Goal: Task Accomplishment & Management: Use online tool/utility

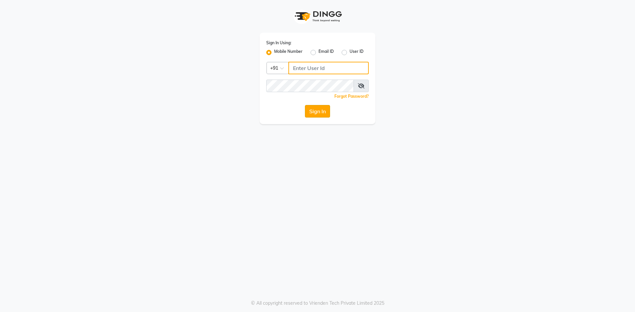
type input "8374195350"
click at [322, 112] on button "Sign In" at bounding box center [317, 111] width 25 height 13
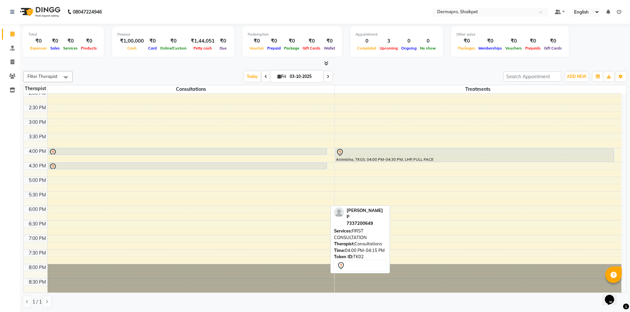
scroll to position [0, 0]
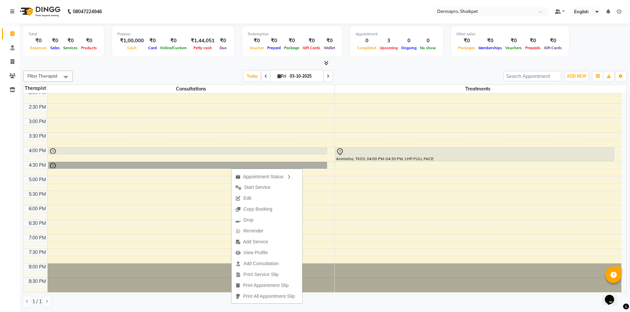
click at [578, 283] on div at bounding box center [478, 278] width 287 height 29
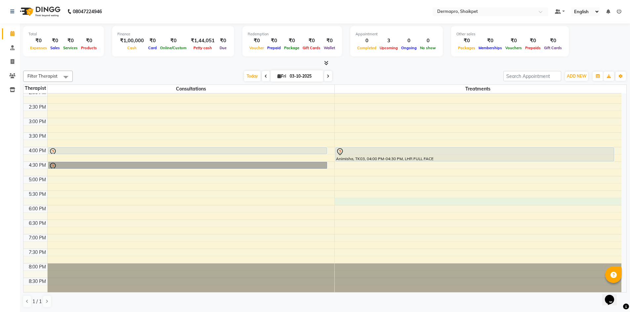
click at [415, 199] on div "8:00 AM 8:30 AM 9:00 AM 9:30 AM 10:00 AM 10:30 AM 11:00 AM 11:30 AM 12:00 PM 12…" at bounding box center [322, 104] width 598 height 378
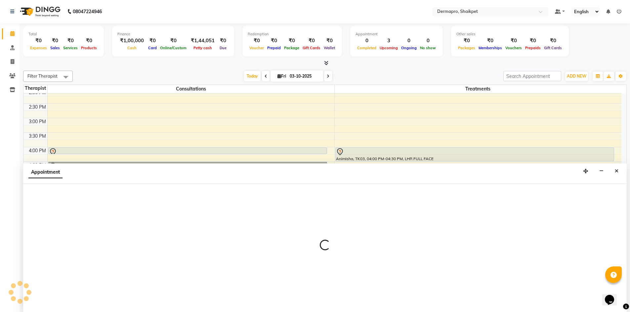
select select "43027"
select select "1065"
select select "tentative"
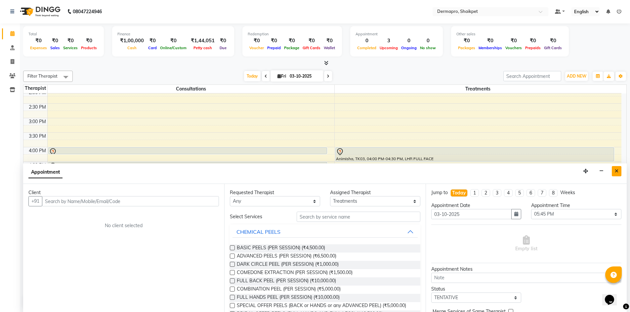
click at [616, 170] on icon "Close" at bounding box center [617, 171] width 4 height 5
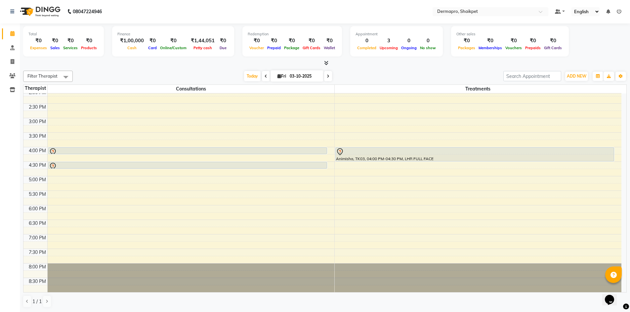
click at [264, 75] on icon at bounding box center [265, 76] width 3 height 4
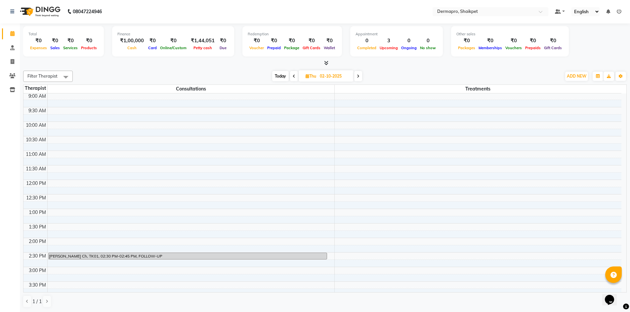
scroll to position [24, 0]
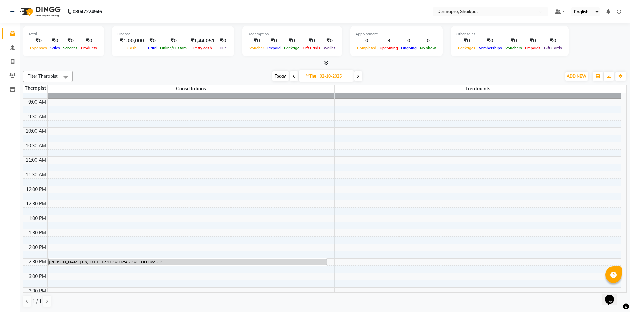
click at [359, 75] on icon at bounding box center [358, 76] width 3 height 4
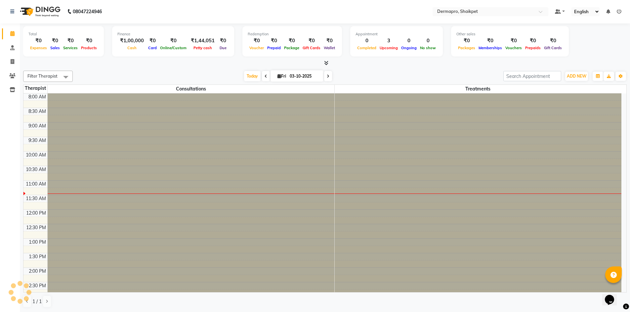
scroll to position [88, 0]
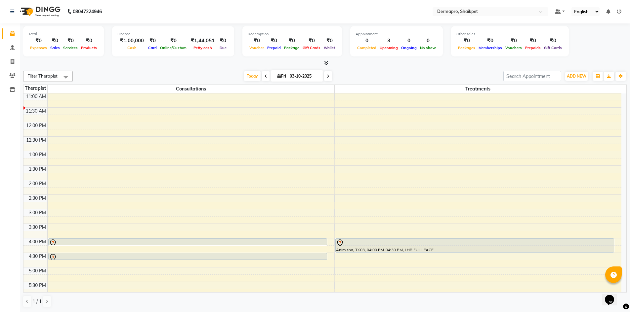
click at [265, 75] on icon at bounding box center [265, 76] width 3 height 4
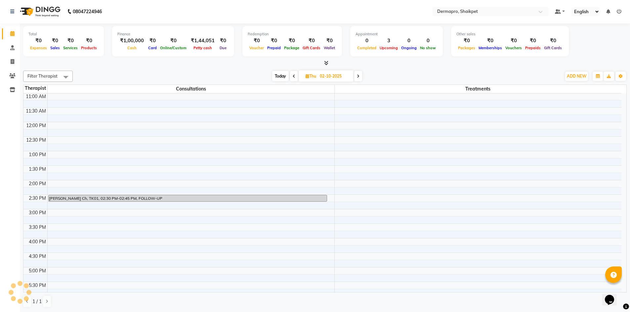
click at [358, 74] on icon at bounding box center [358, 76] width 3 height 4
type input "03-10-2025"
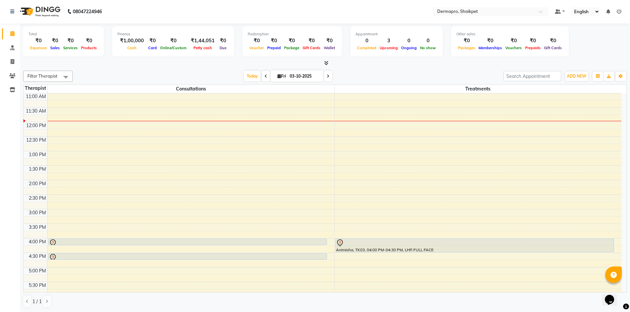
click at [572, 231] on div "8:00 AM 8:30 AM 9:00 AM 9:30 AM 10:00 AM 10:30 AM 11:00 AM 11:30 AM 12:00 PM 12…" at bounding box center [322, 195] width 598 height 378
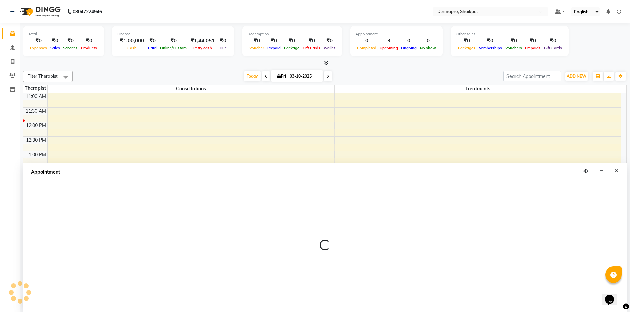
select select "43027"
select select "945"
select select "tentative"
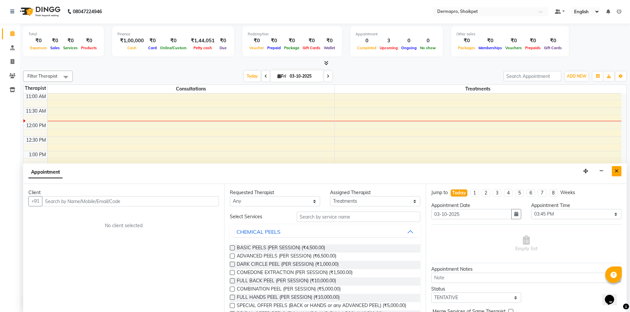
click at [618, 170] on icon "Close" at bounding box center [617, 171] width 4 height 5
